Goal: Task Accomplishment & Management: Manage account settings

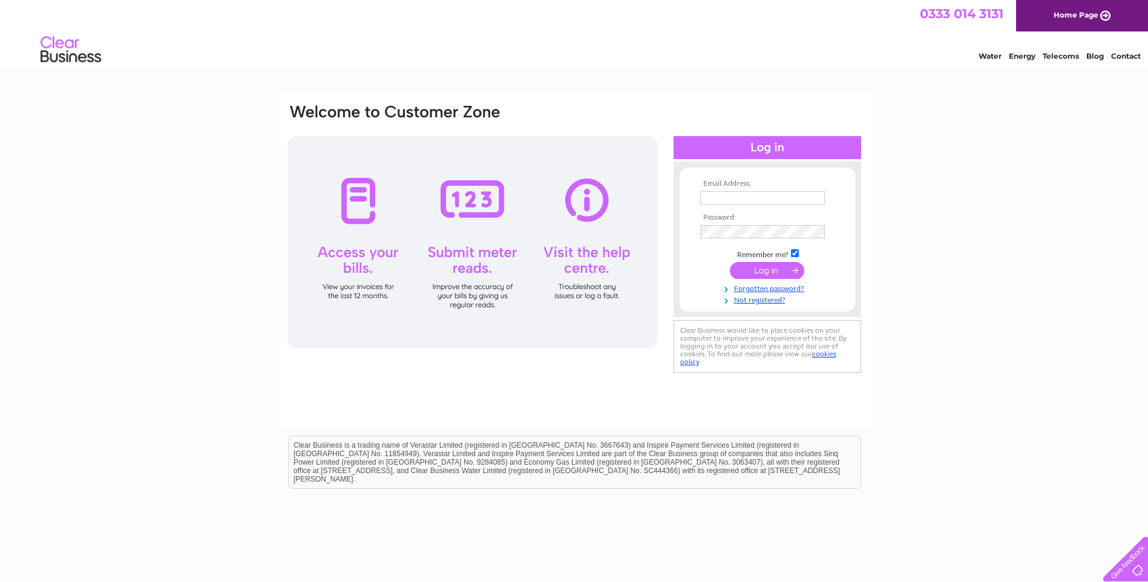
type input "info@logo-orkney.co.uk"
click at [761, 270] on input "submit" at bounding box center [767, 270] width 74 height 17
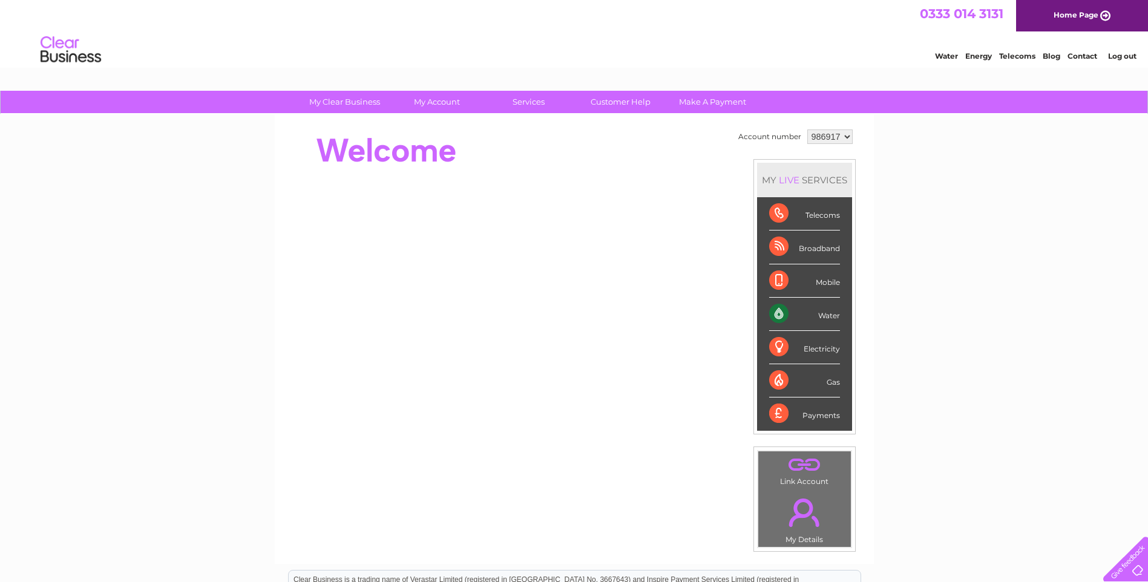
click at [812, 315] on div "Water" at bounding box center [804, 314] width 71 height 33
click at [774, 315] on div "Water" at bounding box center [804, 314] width 71 height 33
click at [835, 313] on div "Water" at bounding box center [804, 314] width 71 height 33
click at [775, 309] on div "Water" at bounding box center [804, 314] width 71 height 33
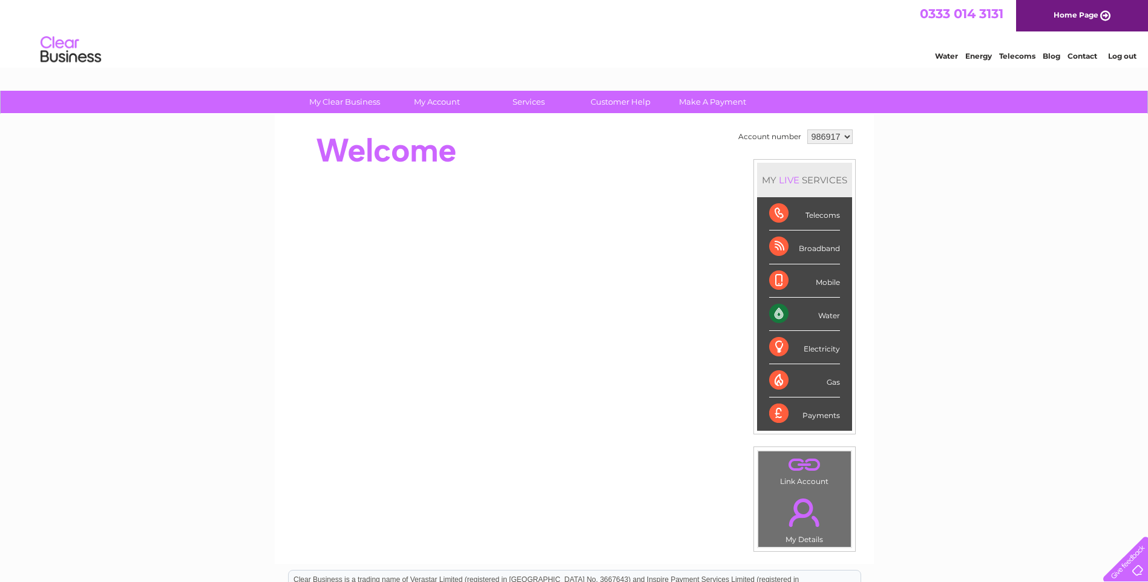
click at [775, 309] on div "Water" at bounding box center [804, 314] width 71 height 33
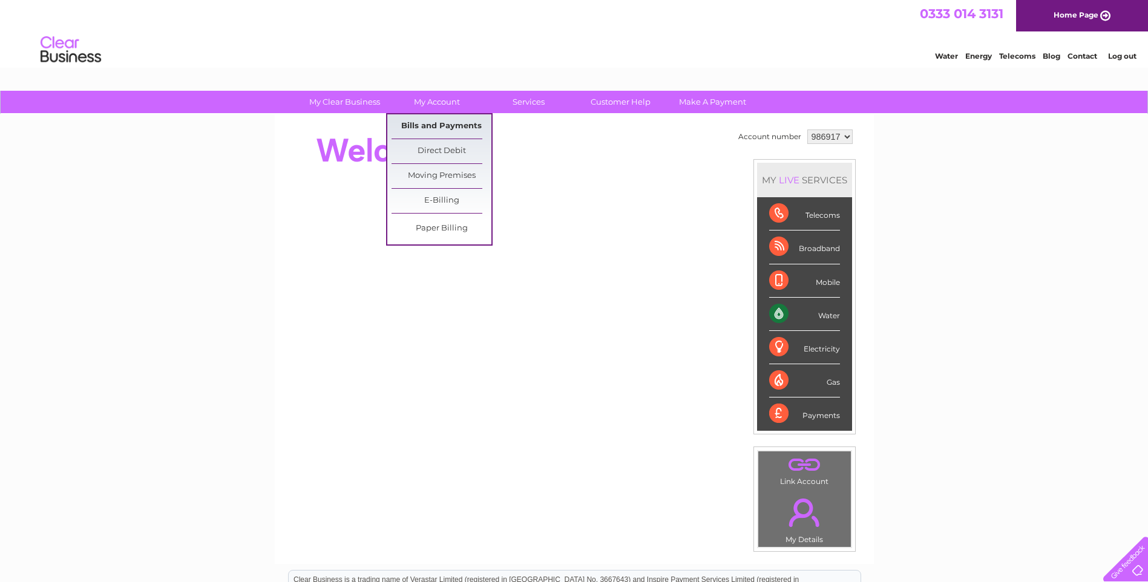
click at [433, 123] on link "Bills and Payments" at bounding box center [441, 126] width 100 height 24
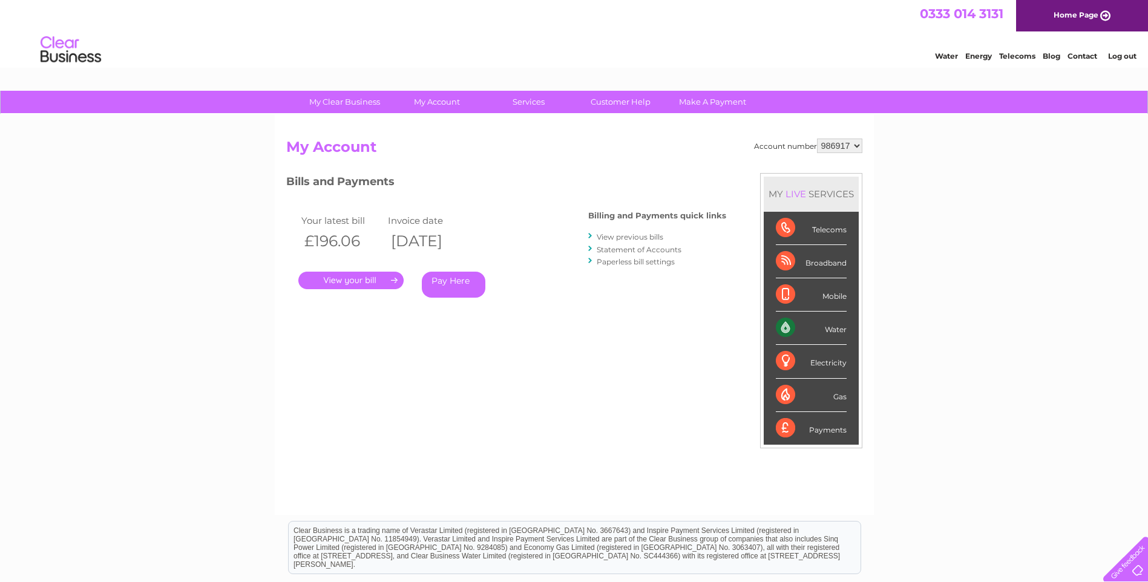
click at [333, 279] on link "." at bounding box center [350, 281] width 105 height 18
click at [342, 275] on link "." at bounding box center [350, 281] width 105 height 18
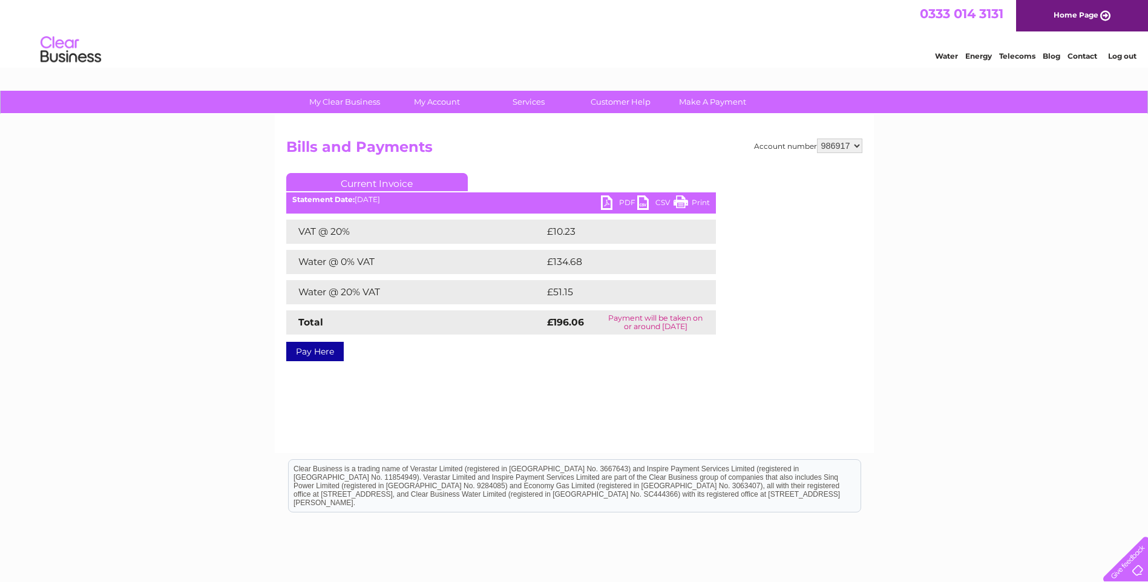
drag, startPoint x: 160, startPoint y: 62, endPoint x: 697, endPoint y: 204, distance: 555.7
click at [697, 204] on link "Print" at bounding box center [691, 204] width 36 height 18
click at [610, 202] on link "PDF" at bounding box center [619, 204] width 36 height 18
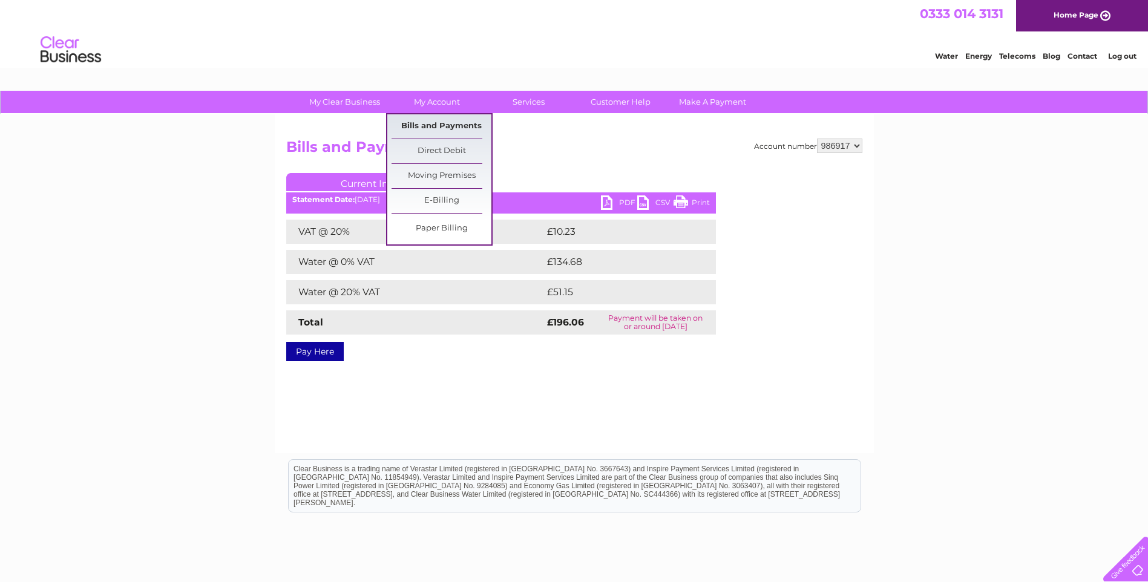
click at [445, 125] on link "Bills and Payments" at bounding box center [441, 126] width 100 height 24
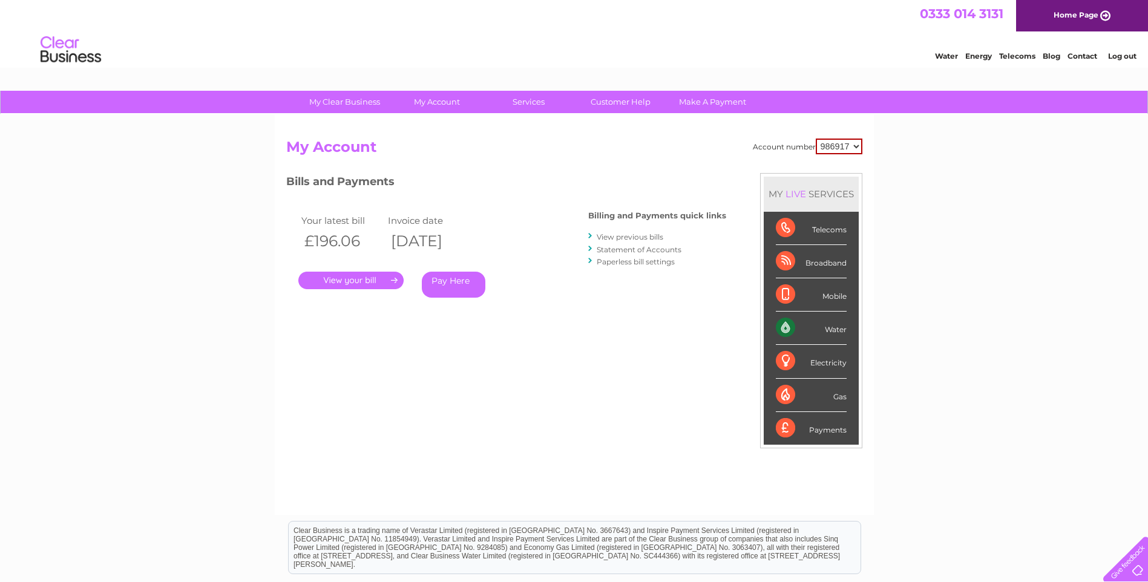
click at [636, 237] on link "View previous bills" at bounding box center [629, 236] width 67 height 9
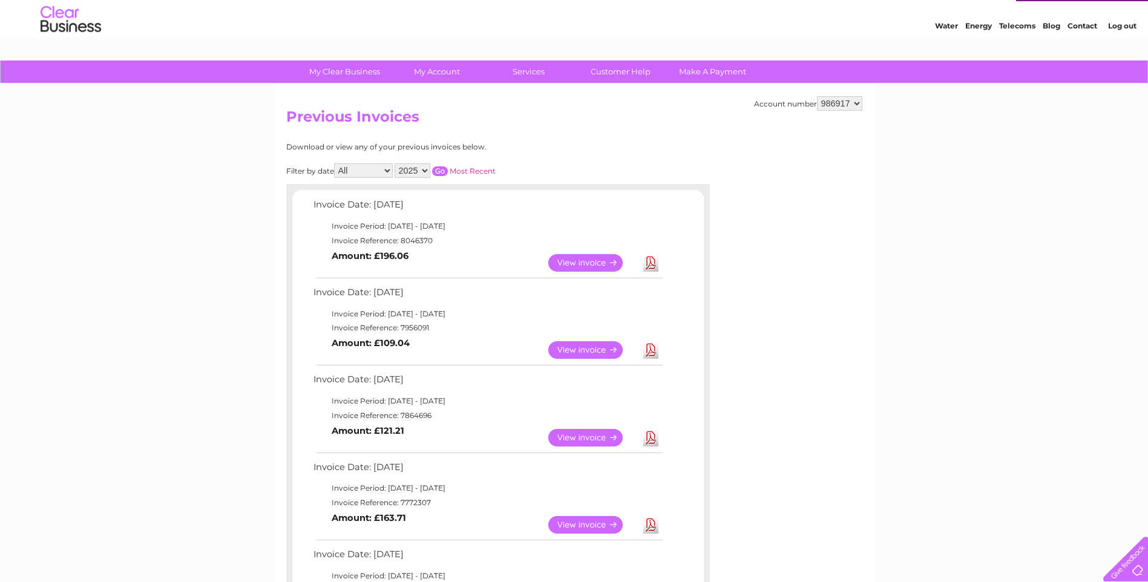
scroll to position [60, 0]
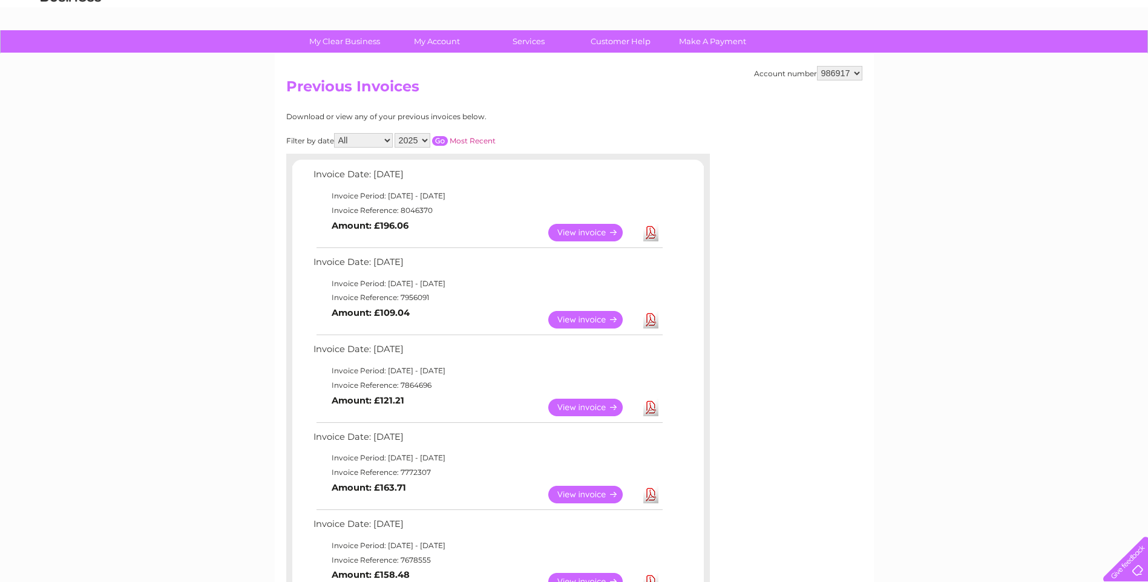
click at [584, 318] on link "View" at bounding box center [592, 320] width 89 height 18
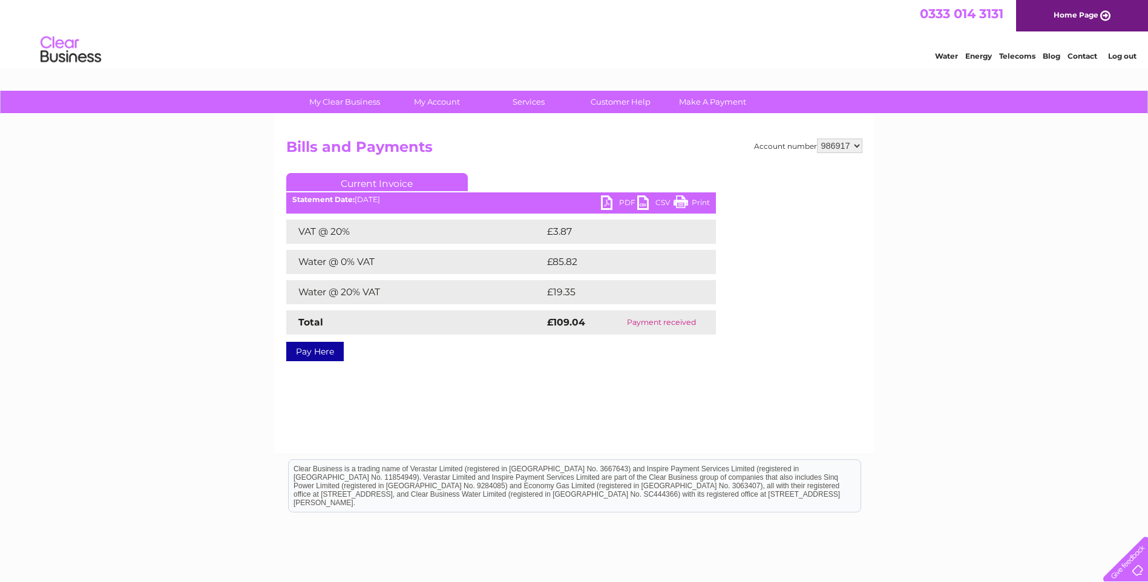
click at [618, 200] on link "PDF" at bounding box center [619, 204] width 36 height 18
click at [619, 201] on link "PDF" at bounding box center [619, 204] width 36 height 18
